Goal: Transaction & Acquisition: Purchase product/service

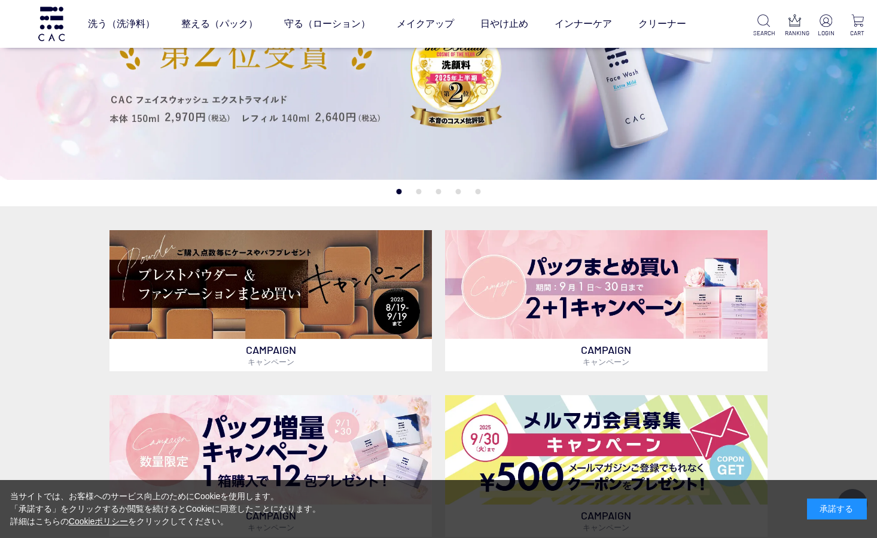
scroll to position [179, 0]
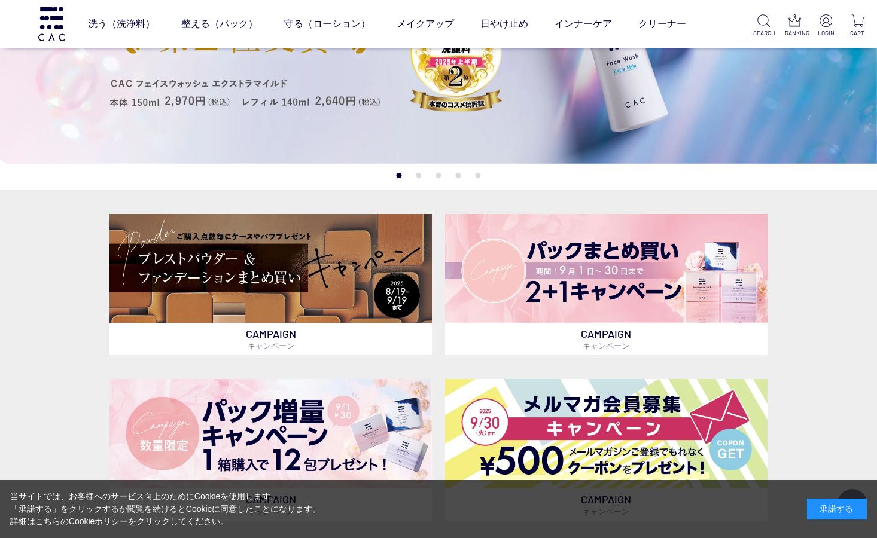
click at [846, 509] on div "承諾する" at bounding box center [837, 509] width 60 height 21
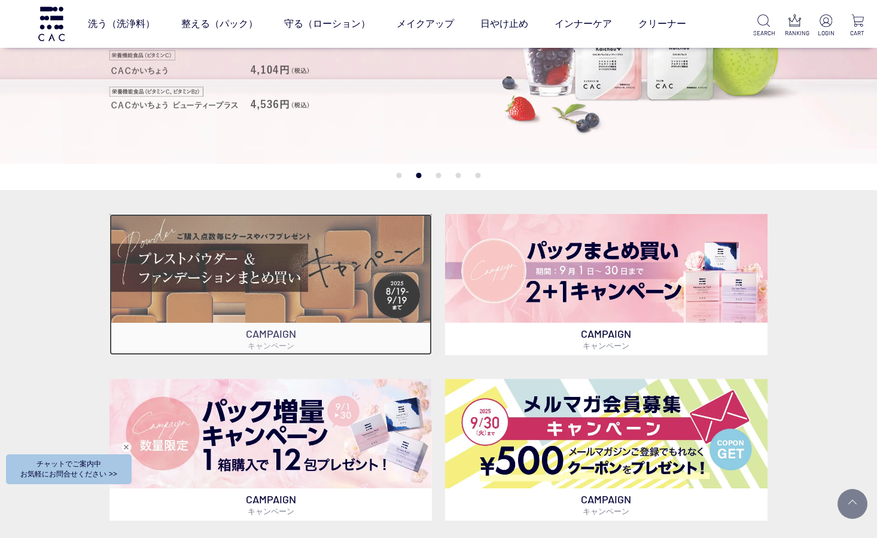
click at [260, 273] on img at bounding box center [270, 268] width 322 height 109
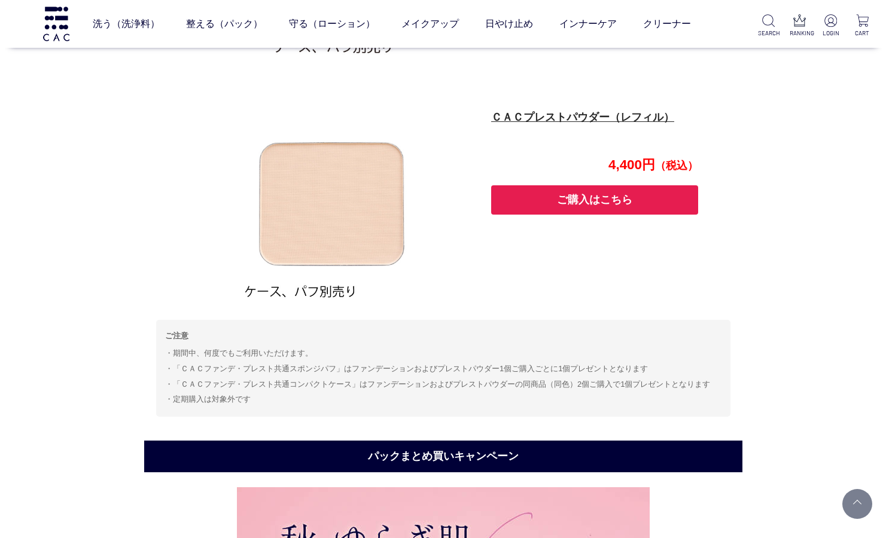
scroll to position [827, 0]
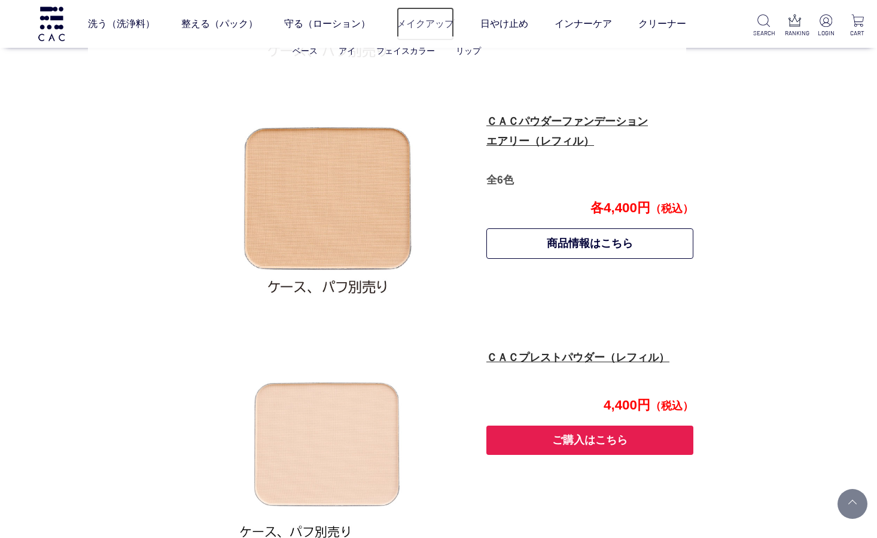
click at [425, 22] on link "メイクアップ" at bounding box center [425, 23] width 57 height 33
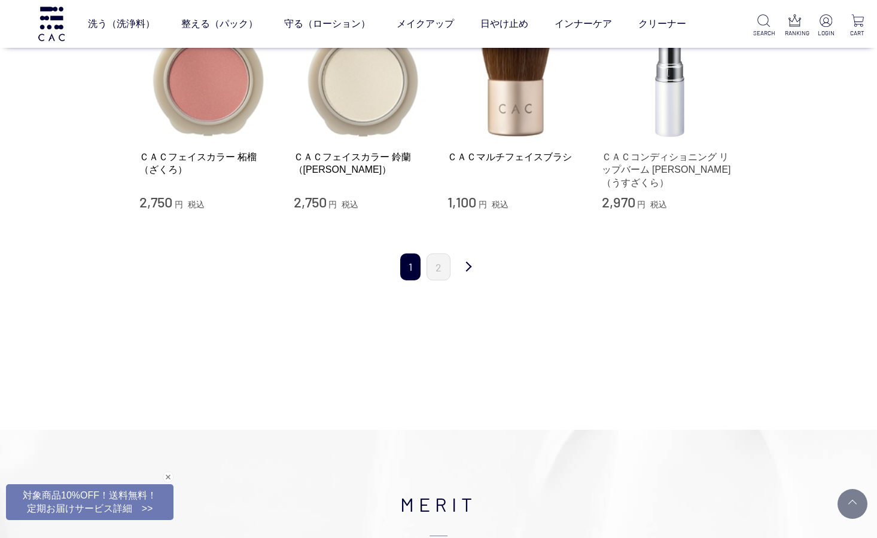
scroll to position [1555, 0]
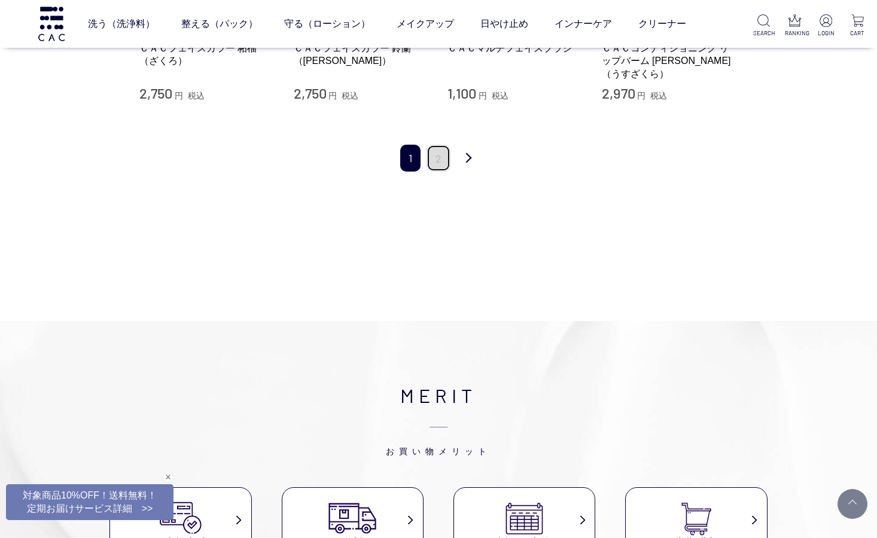
click at [444, 145] on link "2" at bounding box center [439, 158] width 24 height 27
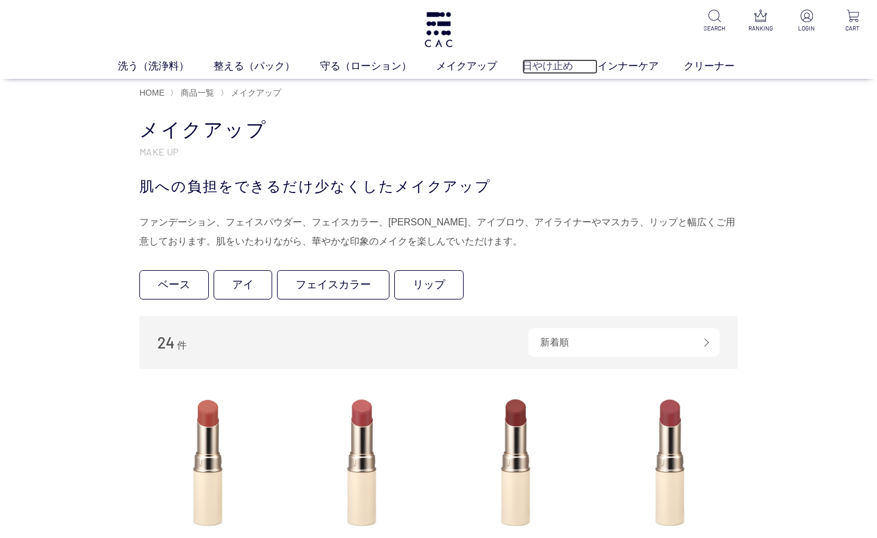
click at [557, 63] on link "日やけ止め" at bounding box center [559, 66] width 75 height 15
